Goal: Information Seeking & Learning: Learn about a topic

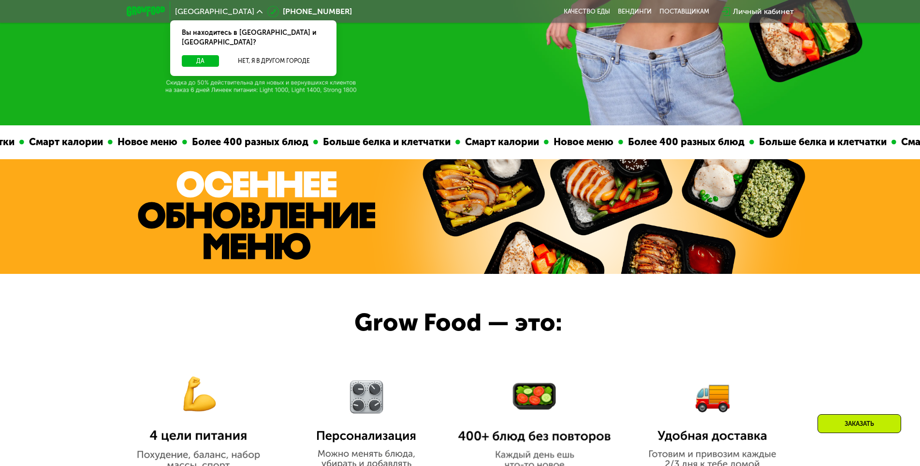
click at [290, 156] on div "Смарт калории Новое меню Более 400 разных блюд Больше белка и клетчатки" at bounding box center [239, 142] width 436 height 34
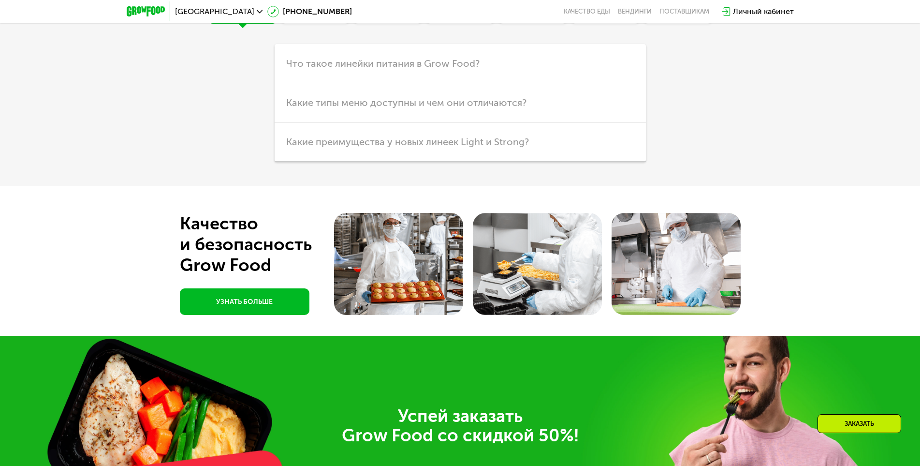
scroll to position [2737, 0]
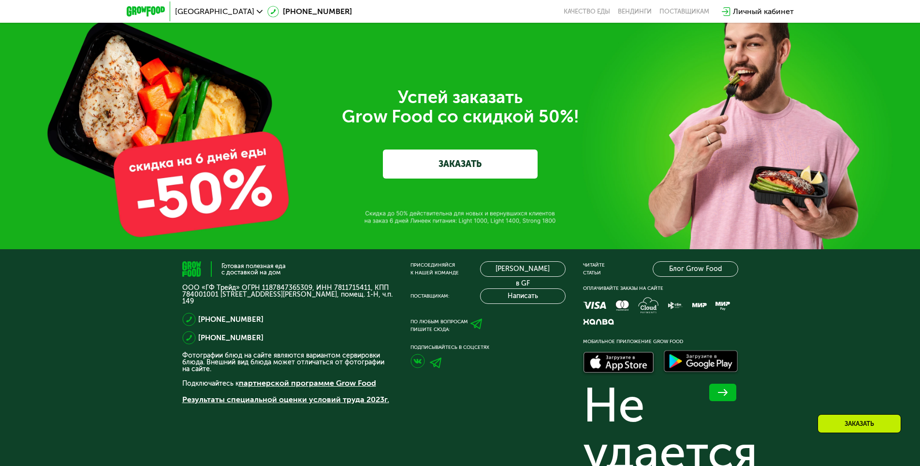
click at [268, 395] on link "Результаты специальной оценки условий труда 2023г." at bounding box center [285, 399] width 207 height 9
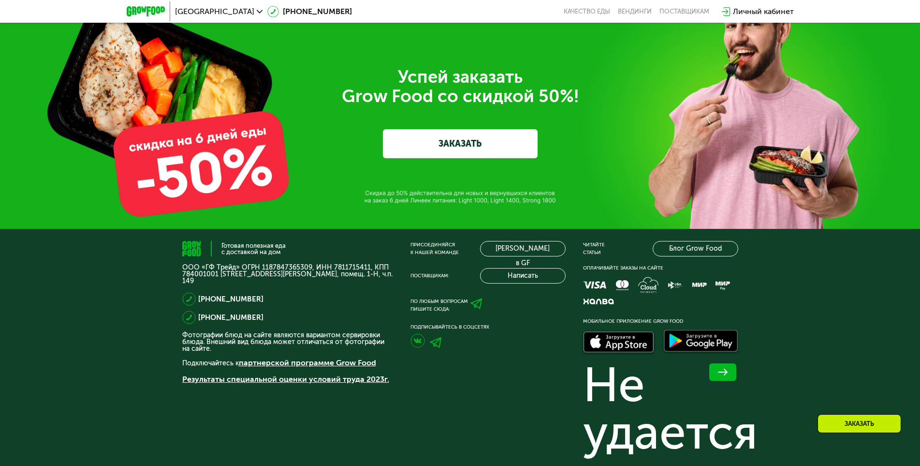
click at [349, 162] on div "Успей заказать  Grow Food со скидкой 50%! ЗАКАЗАТЬ" at bounding box center [460, 113] width 920 height 232
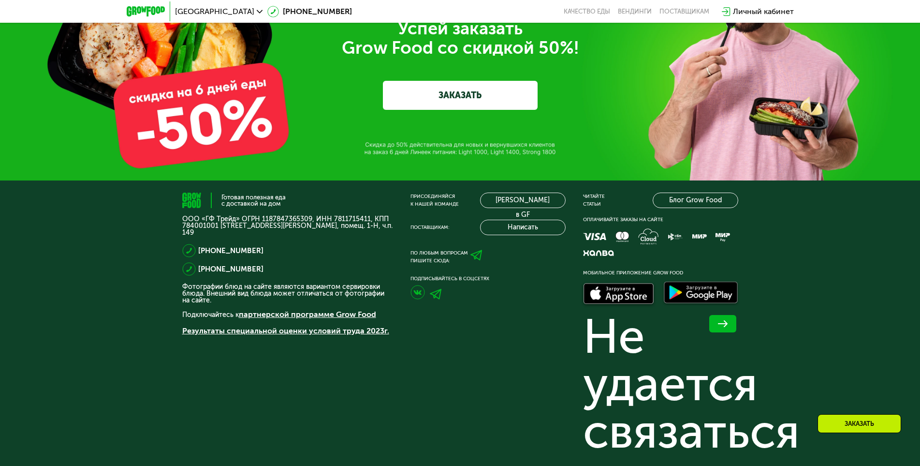
scroll to position [2951, 0]
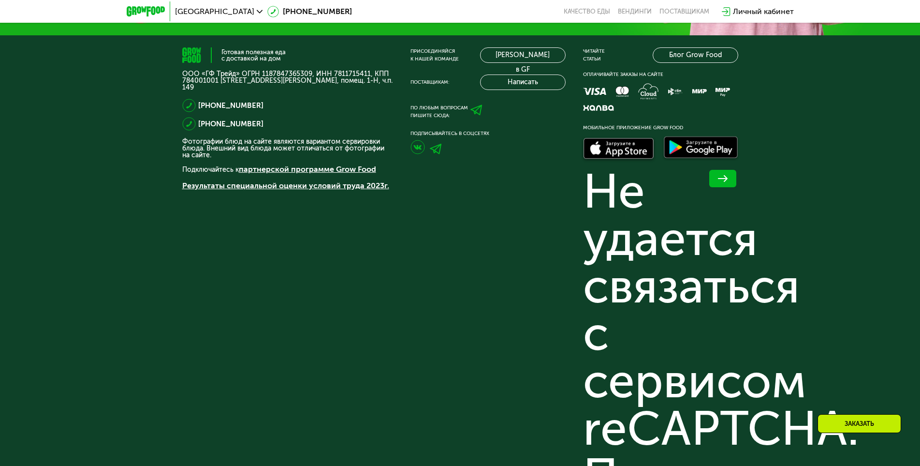
click at [288, 172] on link "партнерской программе Grow Food" at bounding box center [307, 168] width 137 height 9
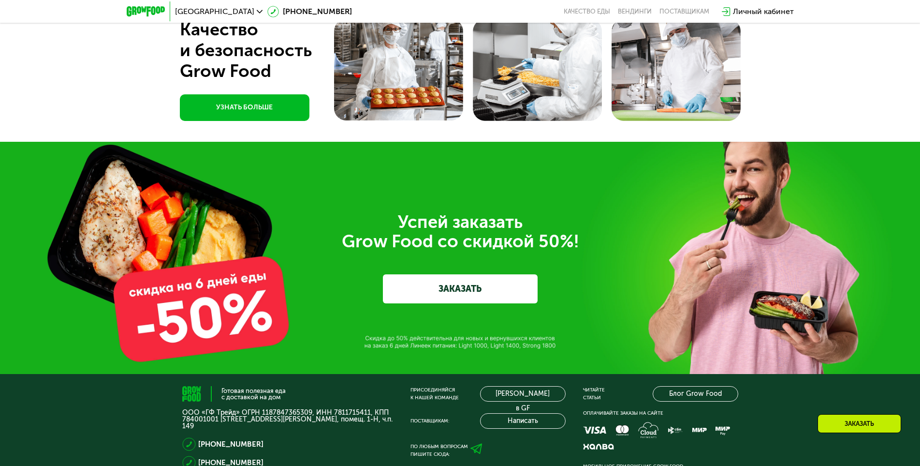
scroll to position [2762, 0]
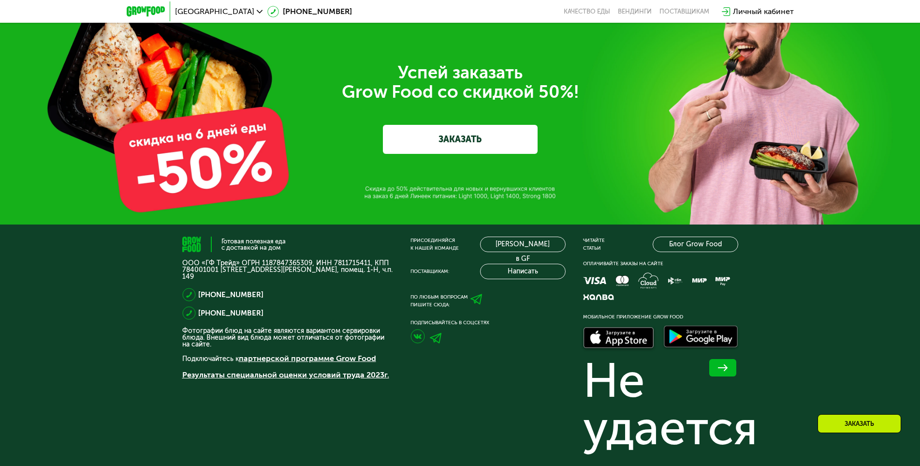
click at [634, 141] on div "Успей заказать  Grow Food со скидкой 50%! ЗАКАЗАТЬ" at bounding box center [461, 108] width 542 height 91
click at [386, 115] on div "Успей заказать  Grow Food со скидкой 50%! ЗАКАЗАТЬ" at bounding box center [461, 108] width 542 height 91
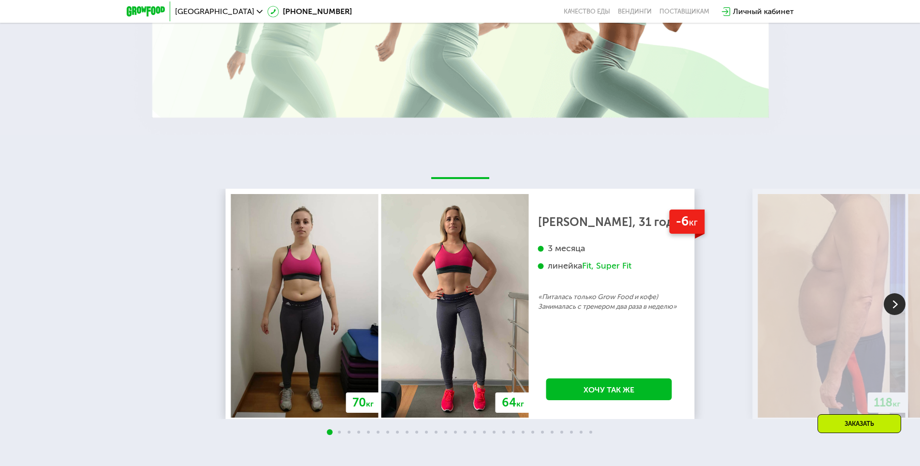
scroll to position [1843, 0]
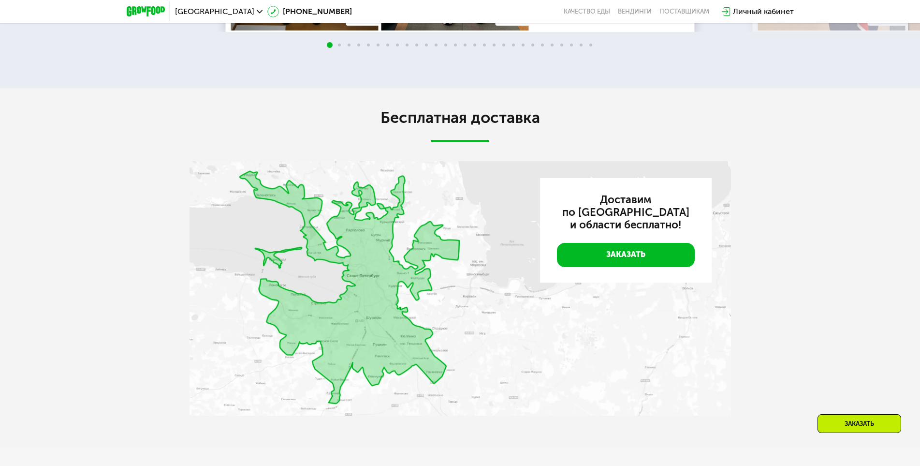
click at [632, 263] on link "Заказать" at bounding box center [626, 255] width 138 height 24
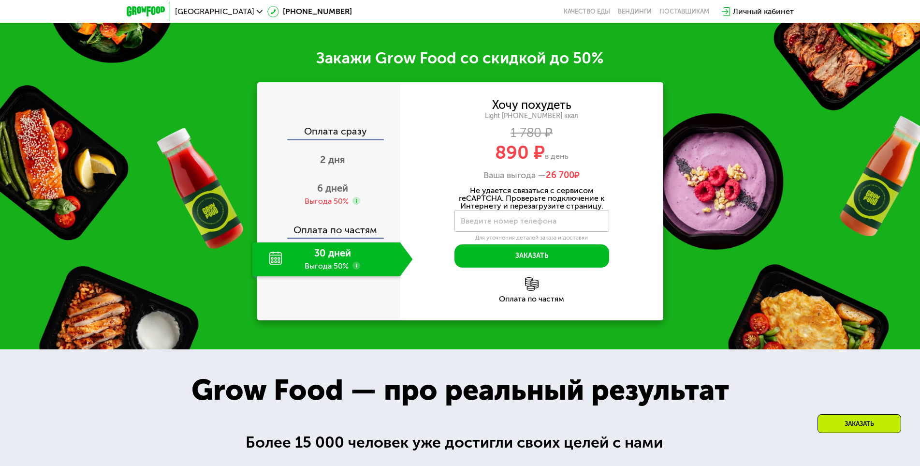
click at [633, 264] on div "Хочу похудеть Light [PHONE_NUMBER] ккал 1 780 ₽ 890 ₽ в день Ваша выгода — 26 7…" at bounding box center [531, 184] width 263 height 168
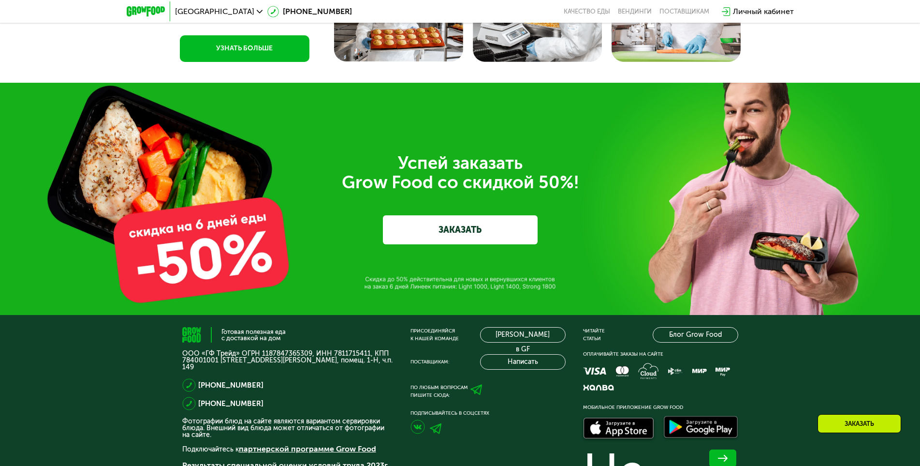
scroll to position [3373, 0]
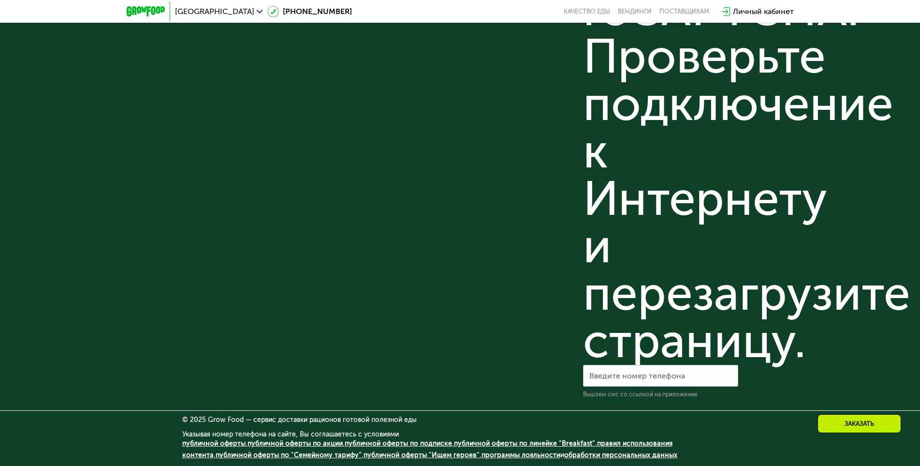
click at [523, 442] on link "публичной оферты по линейке "Breakfast"" at bounding box center [524, 443] width 141 height 8
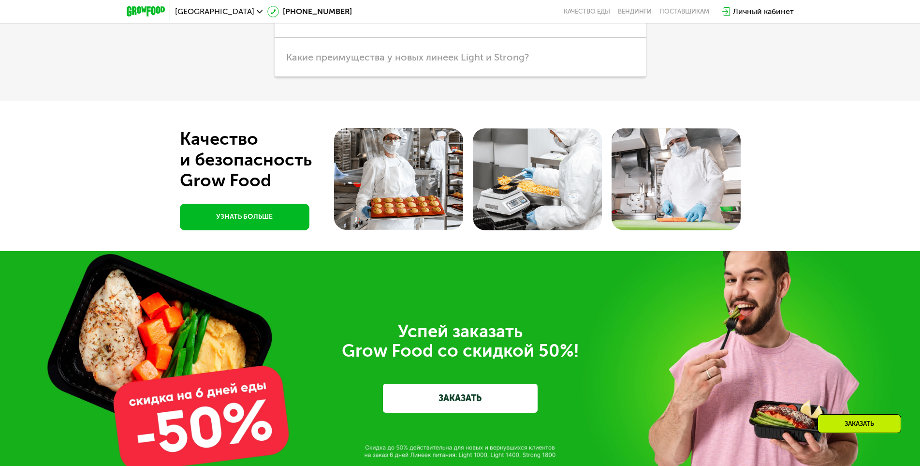
scroll to position [2261, 0]
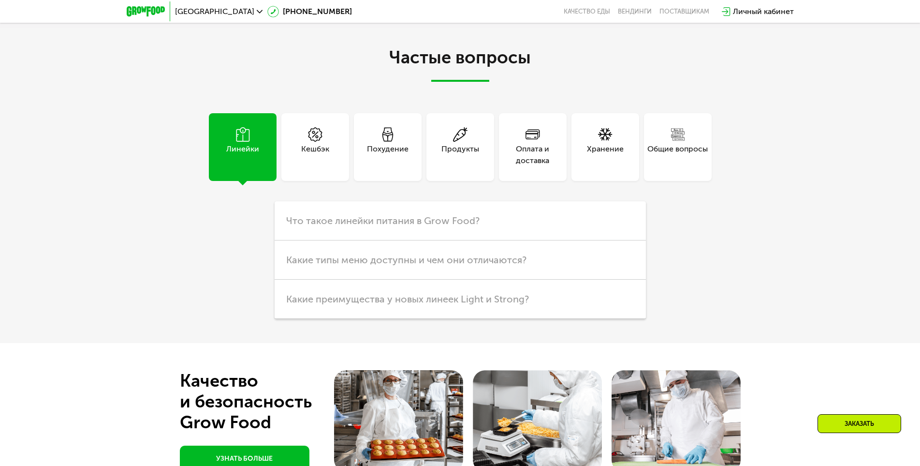
click at [567, 254] on h3 "Какие типы меню доступны и чем они отличаются?" at bounding box center [460, 259] width 371 height 39
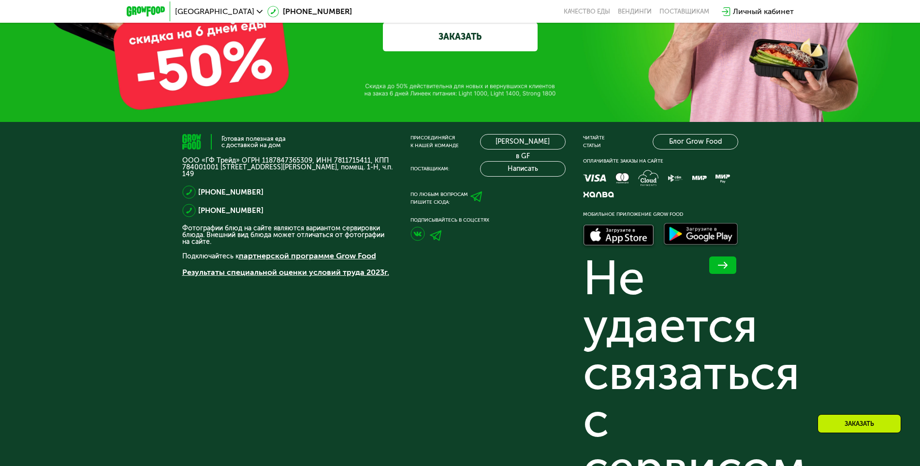
scroll to position [3530, 0]
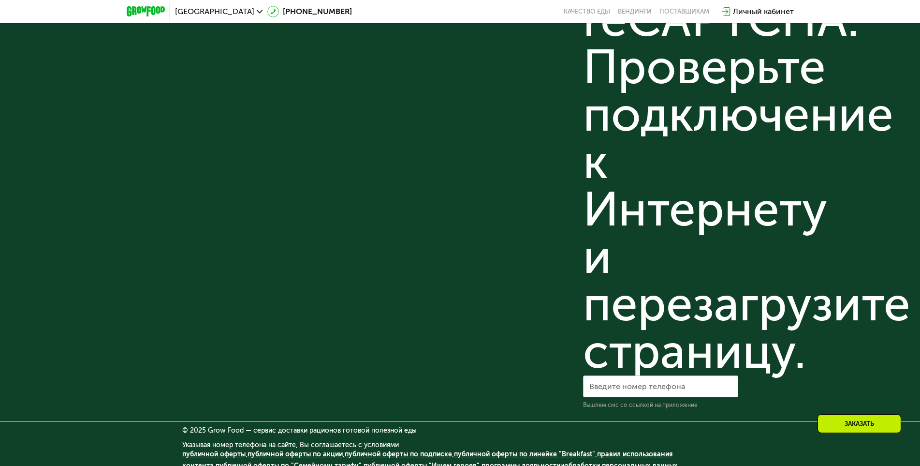
click at [658, 450] on link "правил использования контента" at bounding box center [427, 460] width 490 height 20
click at [659, 375] on div "Не удается связаться с сервисом reCAPTCHA. Проверьте подключение к Интернету и …" at bounding box center [660, 67] width 155 height 616
